Goal: Transaction & Acquisition: Purchase product/service

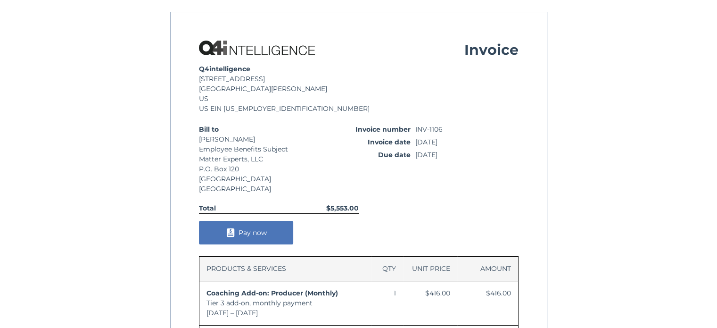
click at [257, 232] on span "Pay now" at bounding box center [253, 232] width 28 height 8
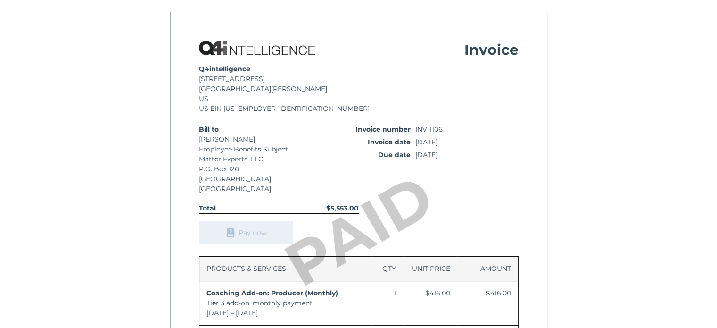
click at [548, 56] on html "Invoice Q4intelligence [STREET_ADDRESS] [GEOGRAPHIC_DATA][PERSON_NAME] [GEOGRAP…" at bounding box center [358, 290] width 717 height 581
